Goal: Task Accomplishment & Management: Manage account settings

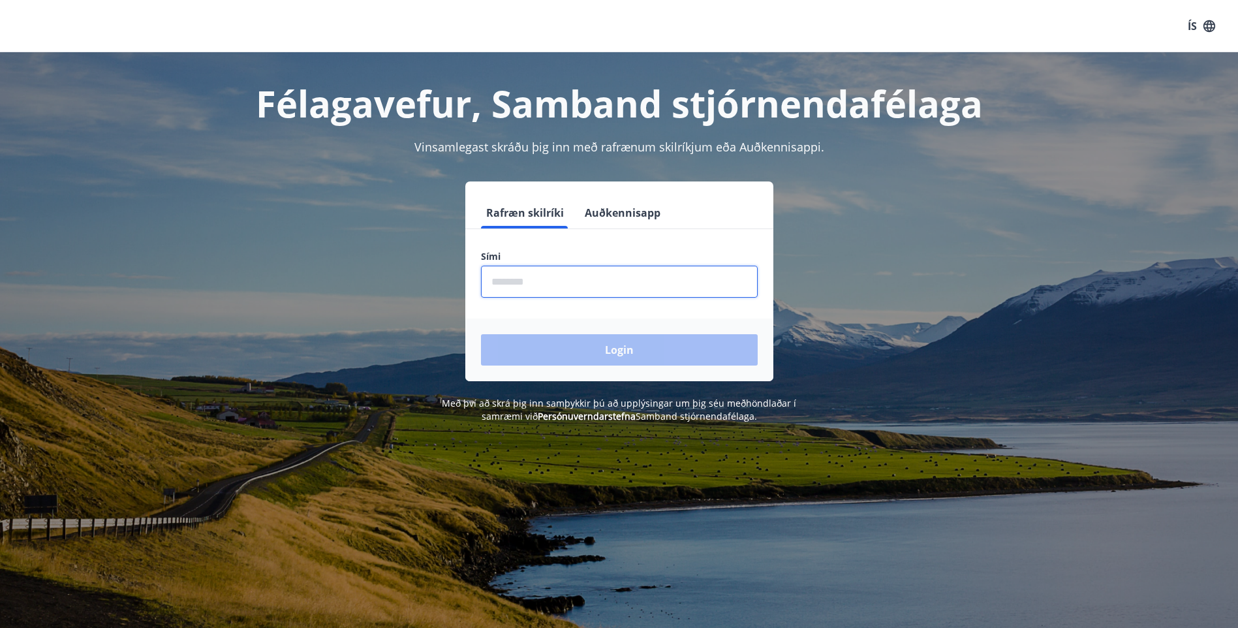
click at [518, 279] on input "phone" at bounding box center [619, 282] width 277 height 32
click at [561, 283] on input "phone" at bounding box center [619, 282] width 277 height 32
type input "********"
